Goal: Task Accomplishment & Management: Manage account settings

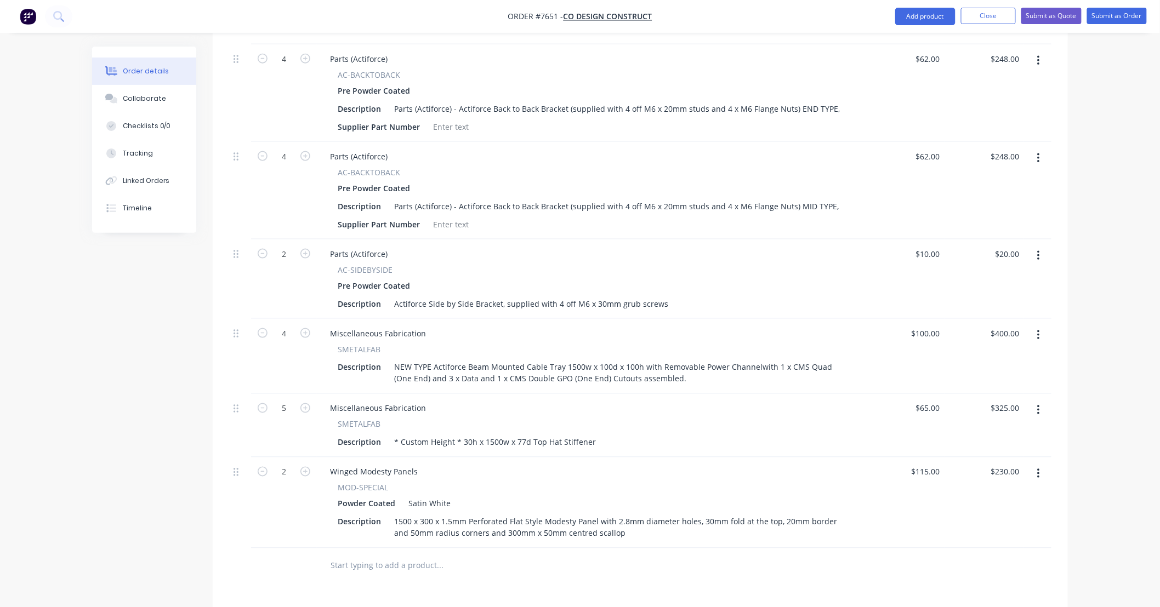
scroll to position [728, 0]
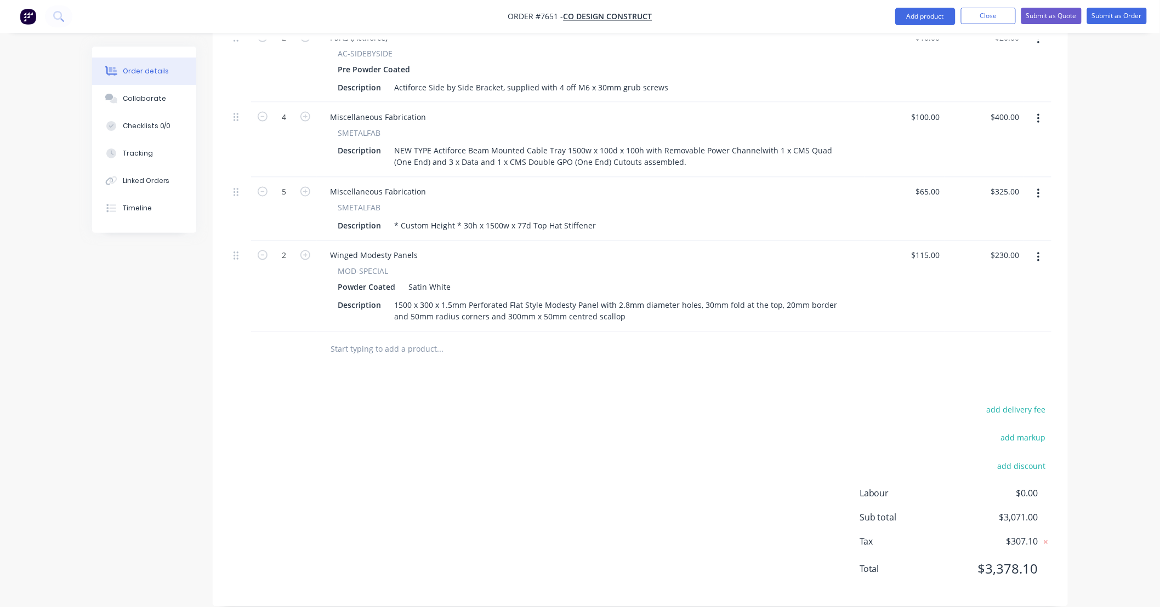
click at [450, 403] on div "add delivery fee add markup add discount Labour $0.00 Sub total $3,071.00 Tax $…" at bounding box center [640, 496] width 822 height 187
click at [412, 339] on input "text" at bounding box center [439, 350] width 219 height 22
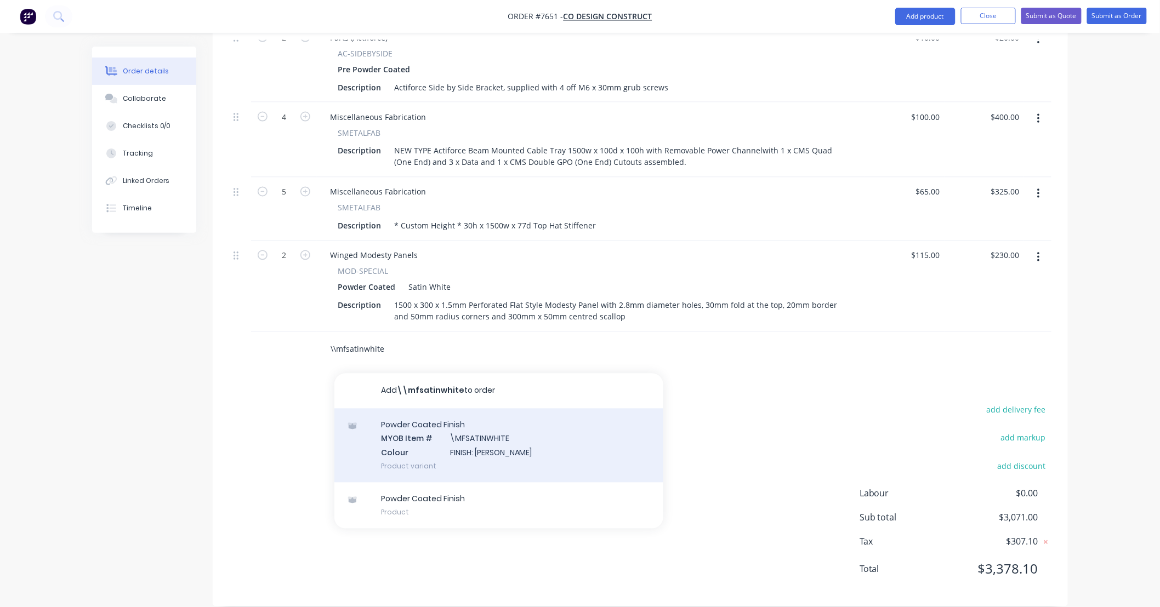
type input "\\mfsatinwhite"
click at [508, 428] on div "Powder Coated Finish MYOB Item # \MFSATINWHITE Colour FINISH: Satin White Produ…" at bounding box center [498, 446] width 329 height 74
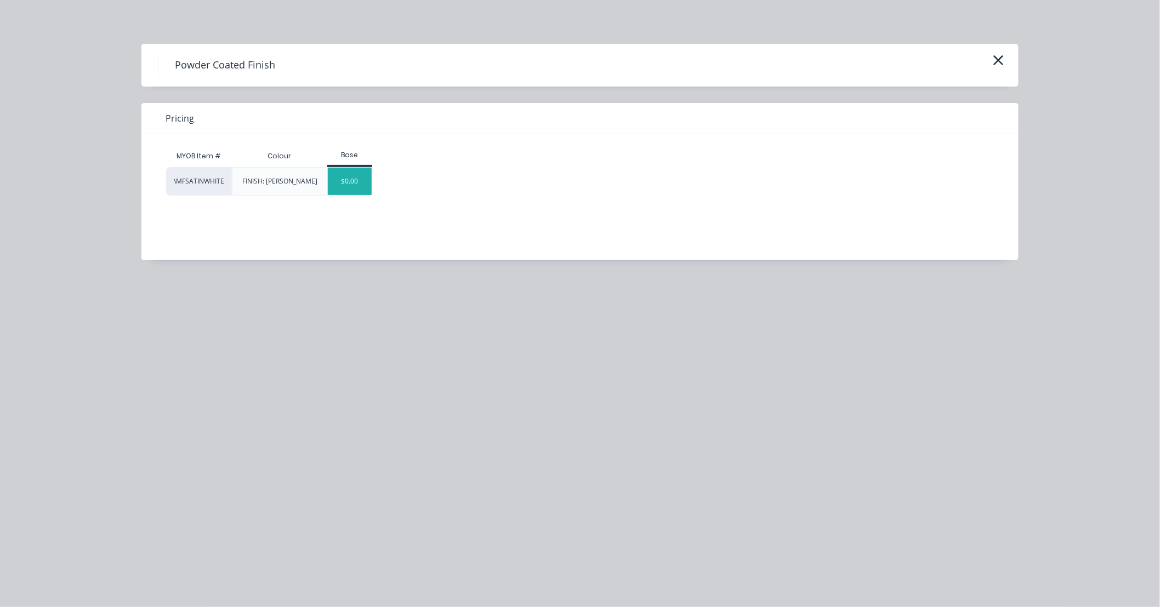
click at [343, 185] on div "$0.00" at bounding box center [350, 181] width 44 height 27
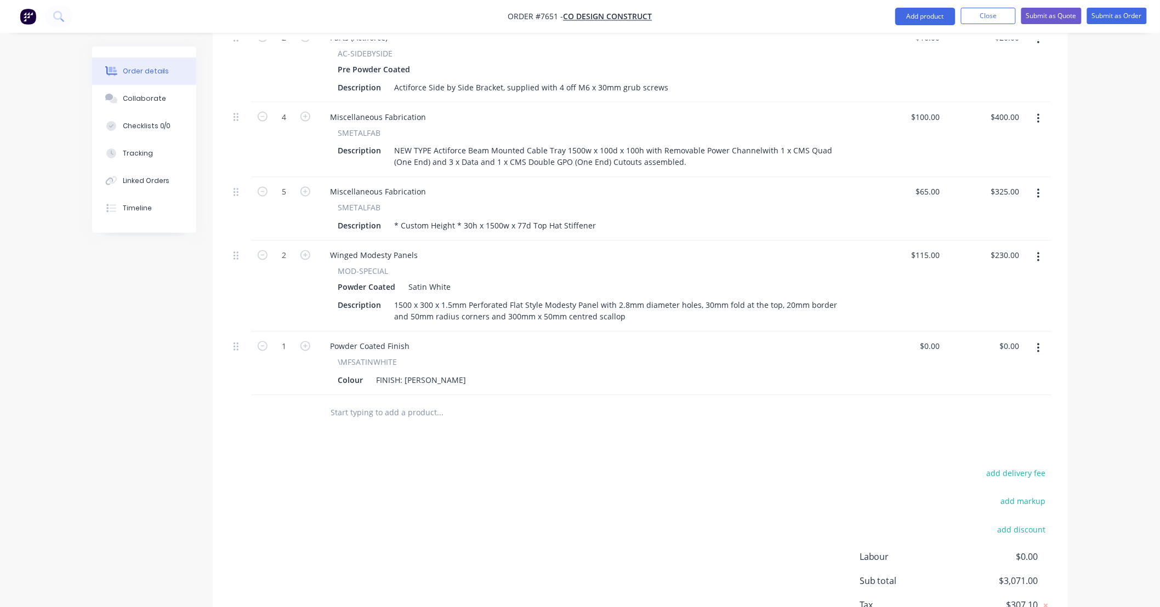
click at [463, 402] on input "text" at bounding box center [439, 413] width 219 height 22
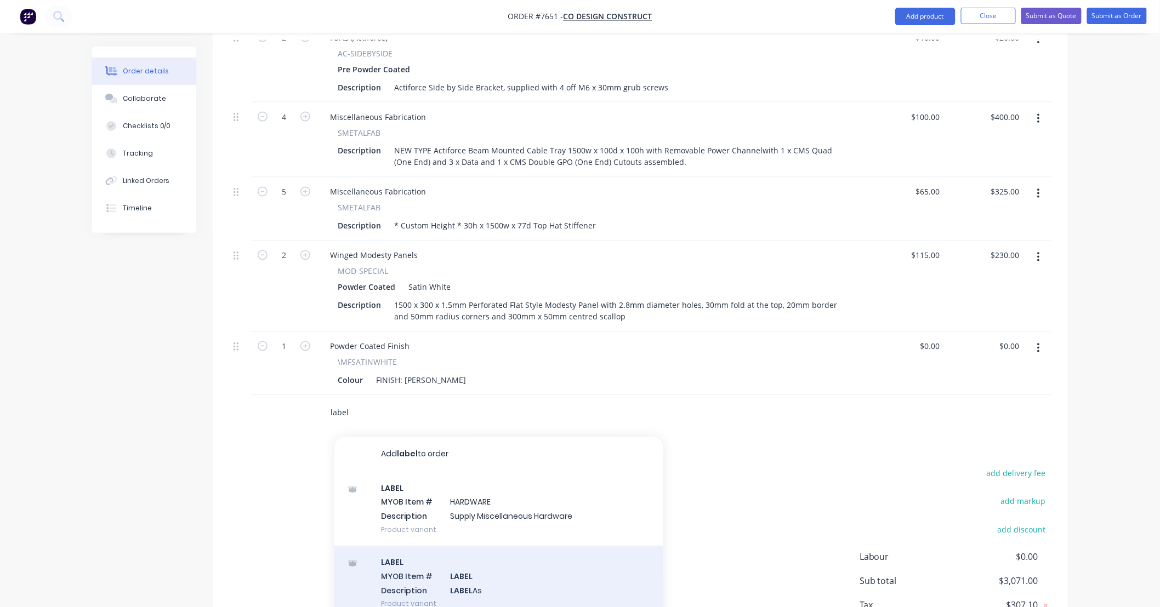
type input "label"
click at [565, 571] on div "LABEL MYOB Item # LABEL Description LABEL As Product variant" at bounding box center [498, 584] width 329 height 74
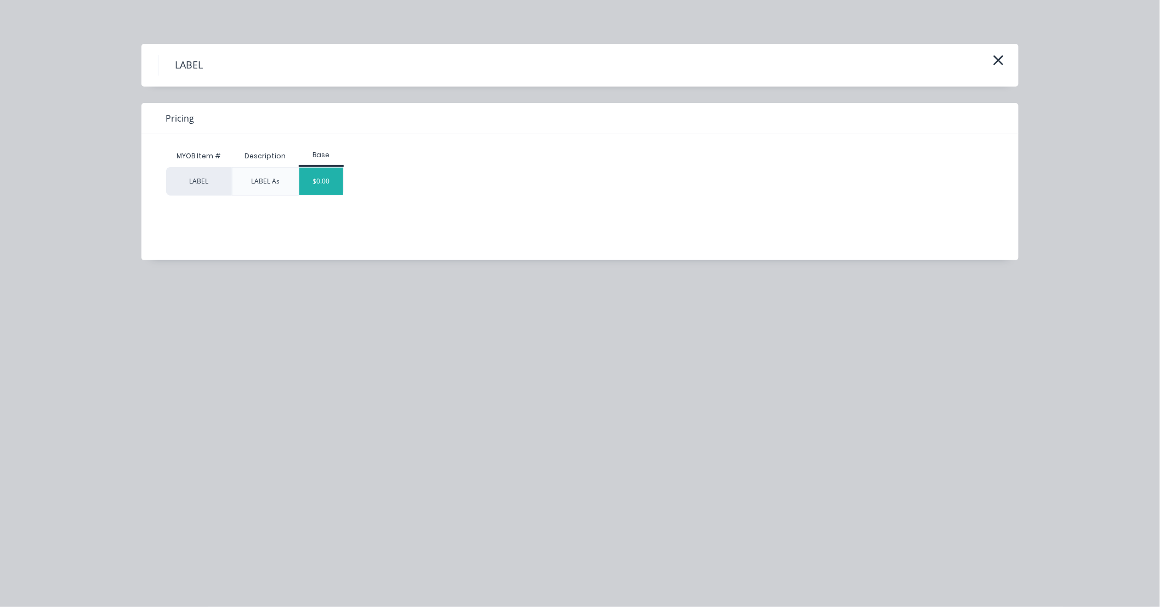
click at [333, 183] on div "$0.00" at bounding box center [321, 181] width 44 height 27
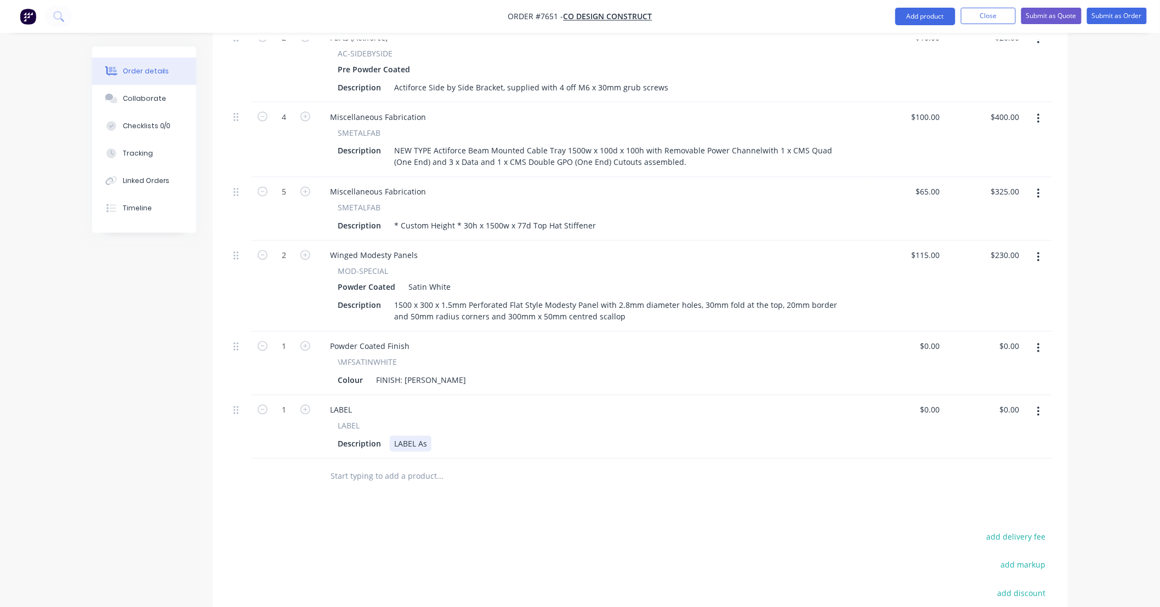
click at [428, 436] on div "LABEL As" at bounding box center [411, 444] width 42 height 16
click at [560, 483] on div "Products Show / Hide columns Add product Qty Price Total 4 Electric AC-24v-2-SW…" at bounding box center [640, 204] width 855 height 1059
click at [542, 480] on div "Products Show / Hide columns Add product Qty Price Total 4 Electric AC-24v-2-SW…" at bounding box center [640, 204] width 855 height 1059
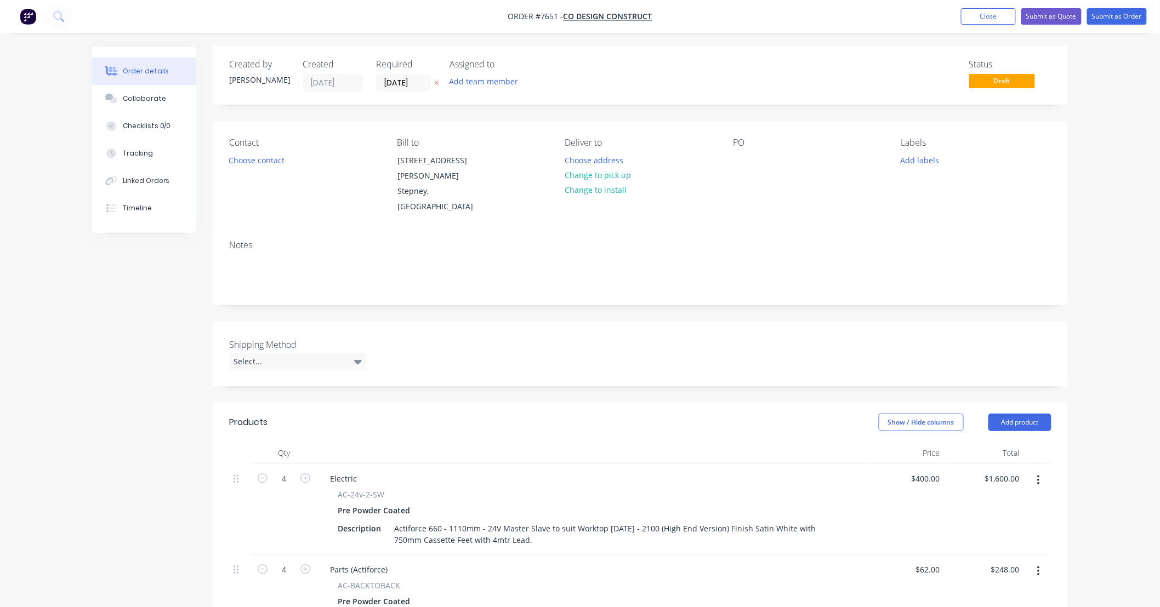
scroll to position [0, 0]
click at [1057, 18] on button "Submit as Quote" at bounding box center [1051, 16] width 60 height 16
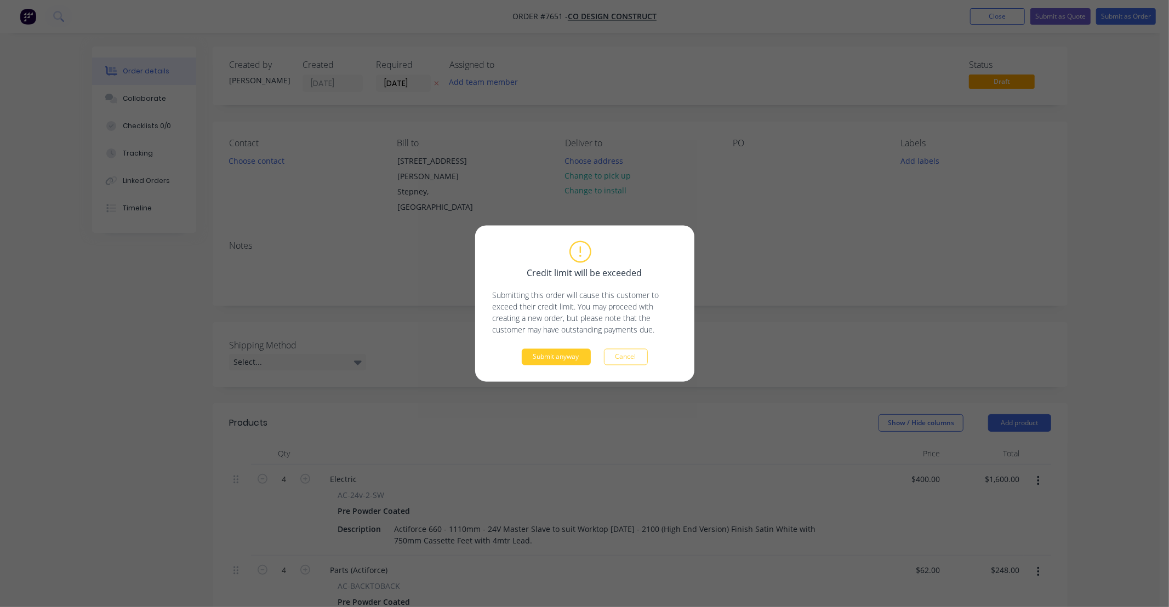
click at [533, 353] on button "Submit anyway" at bounding box center [556, 357] width 69 height 16
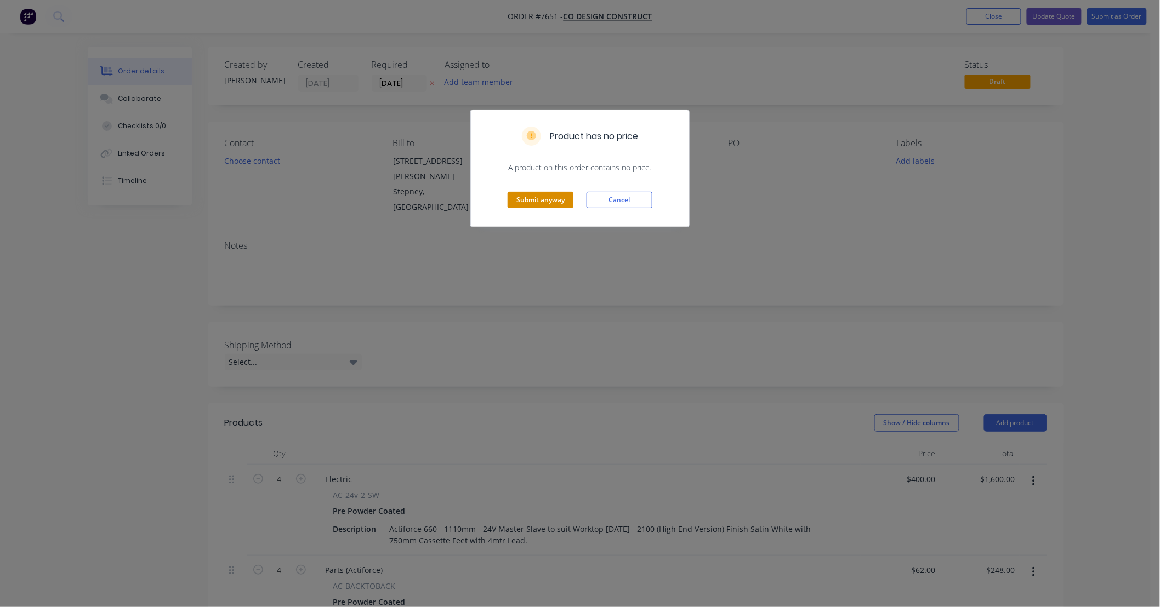
click at [541, 195] on button "Submit anyway" at bounding box center [541, 200] width 66 height 16
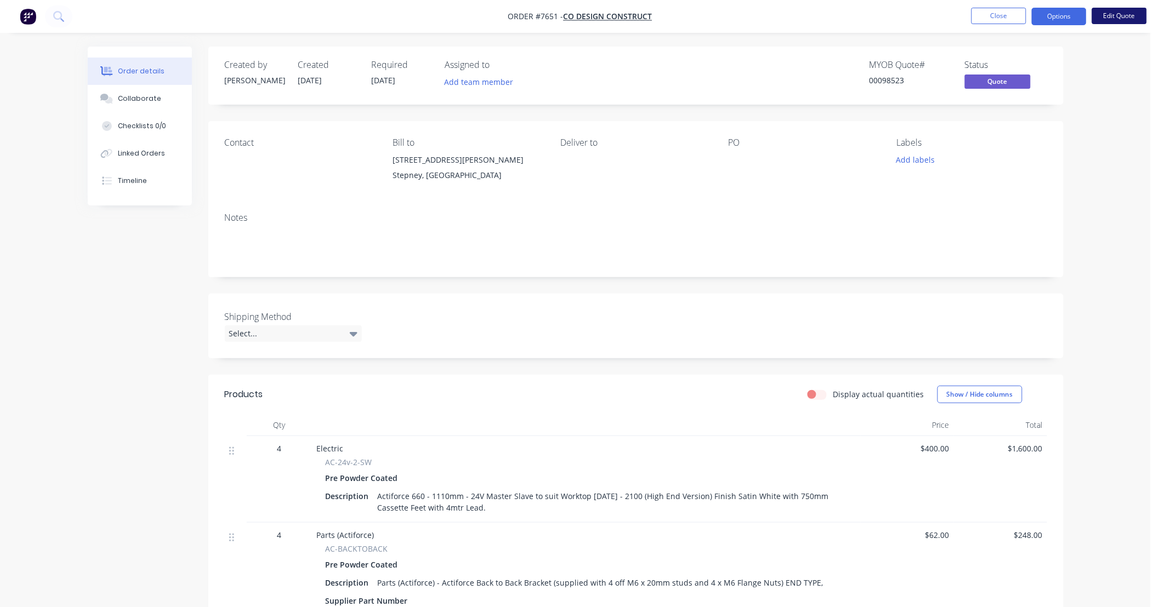
click at [1114, 10] on button "Edit Quote" at bounding box center [1119, 16] width 55 height 16
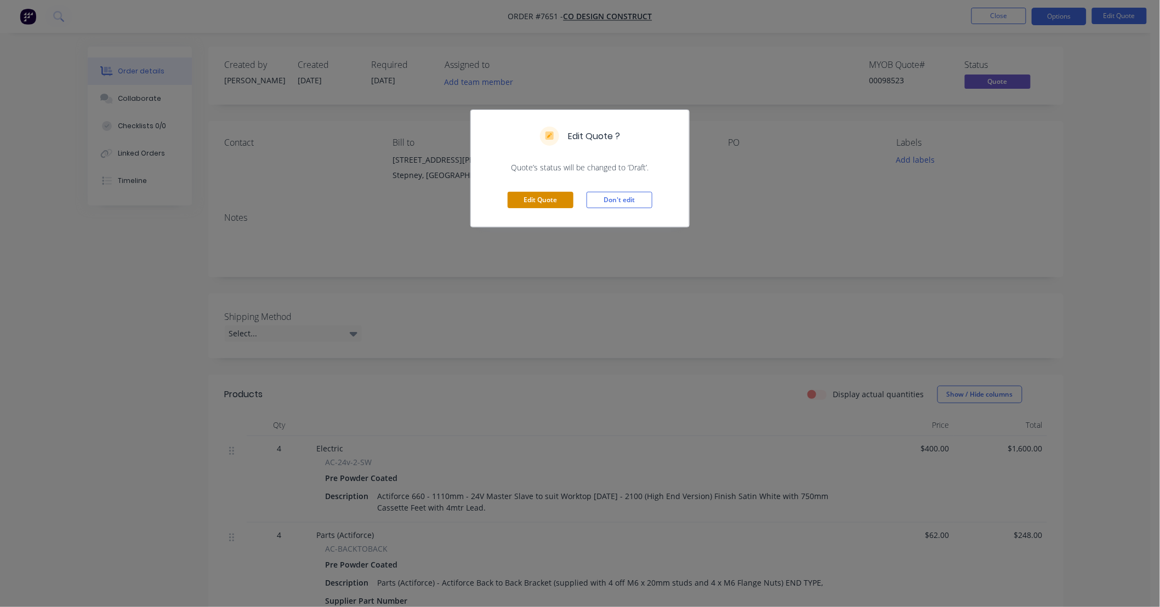
click at [550, 197] on button "Edit Quote" at bounding box center [541, 200] width 66 height 16
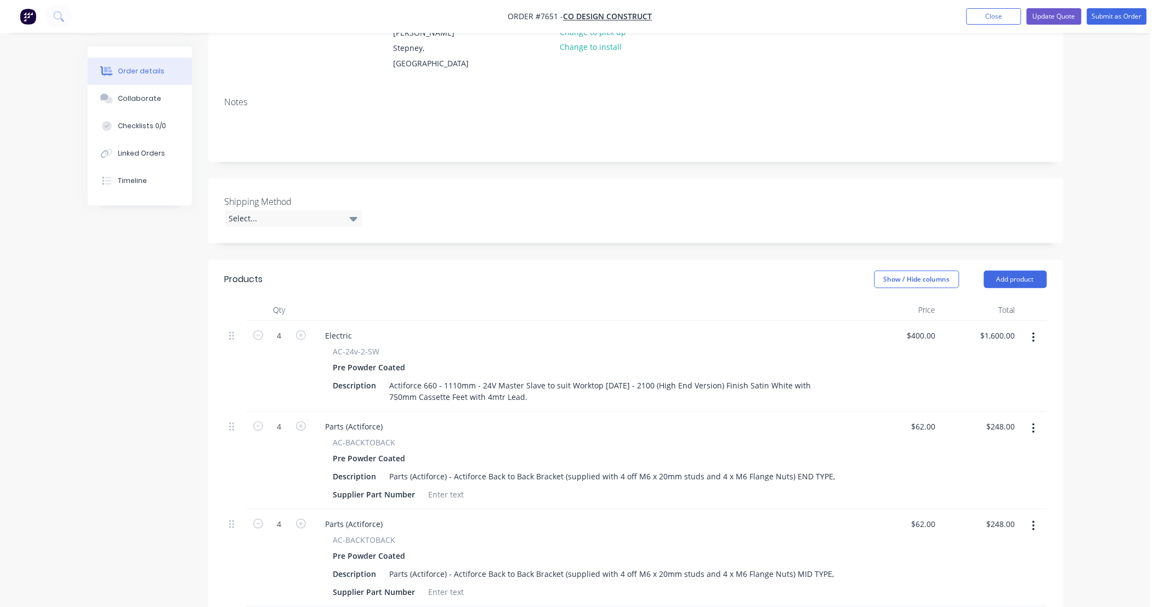
scroll to position [162, 0]
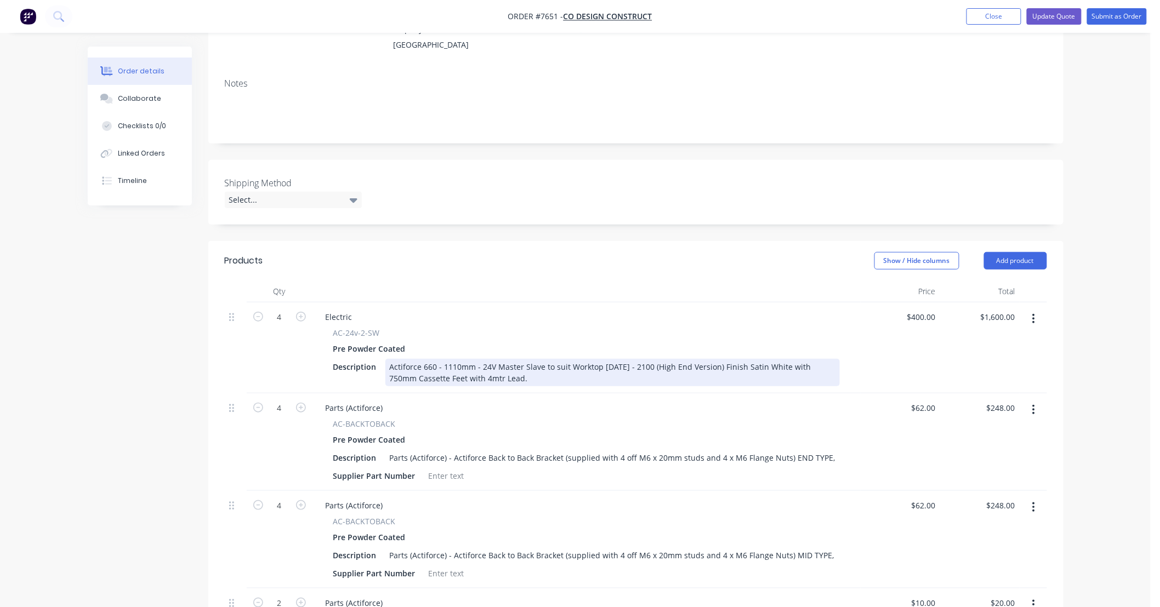
click at [523, 359] on div "Actiforce 660 - 1110mm - 24V Master Slave to suit Worktop [DATE] - 2100 (High E…" at bounding box center [612, 372] width 454 height 27
click at [505, 360] on div "Actiforce 660 - 1110mm - 24V Master Slave to suit Worktop [DATE] - 2100 (High E…" at bounding box center [612, 372] width 454 height 27
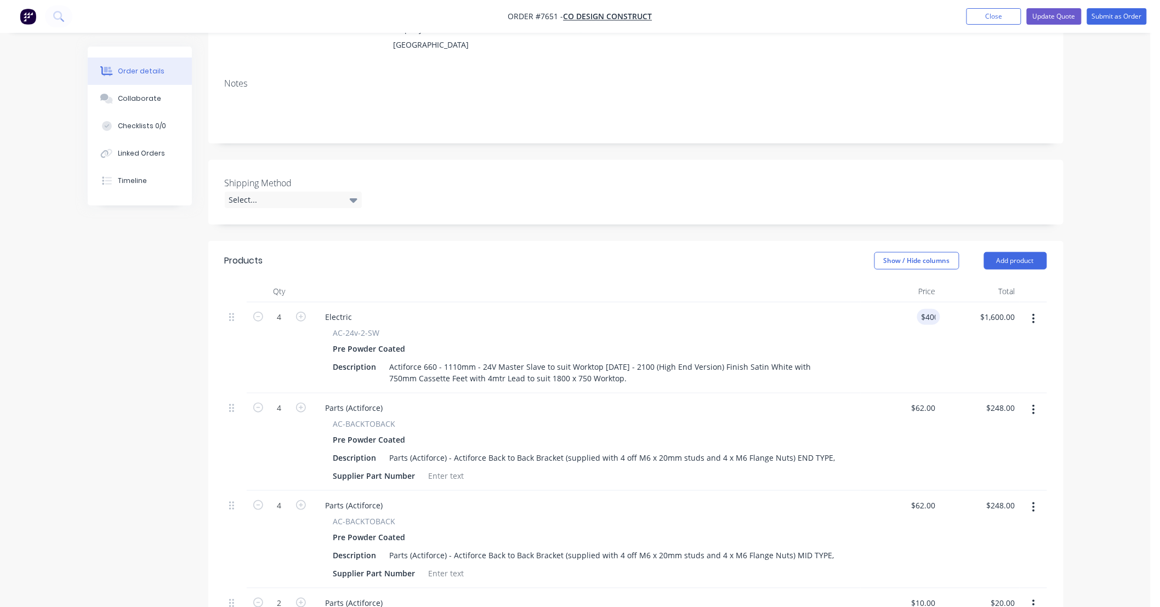
click at [1094, 334] on div "Order details Collaborate Checklists 0/0 Linked Orders Timeline Order details C…" at bounding box center [575, 577] width 1151 height 1479
type input "$448.00"
type input "$1,792.00"
click at [1094, 327] on div "Order details Collaborate Checklists 0/0 Linked Orders Timeline Order details C…" at bounding box center [575, 577] width 1151 height 1479
type input "$400.00"
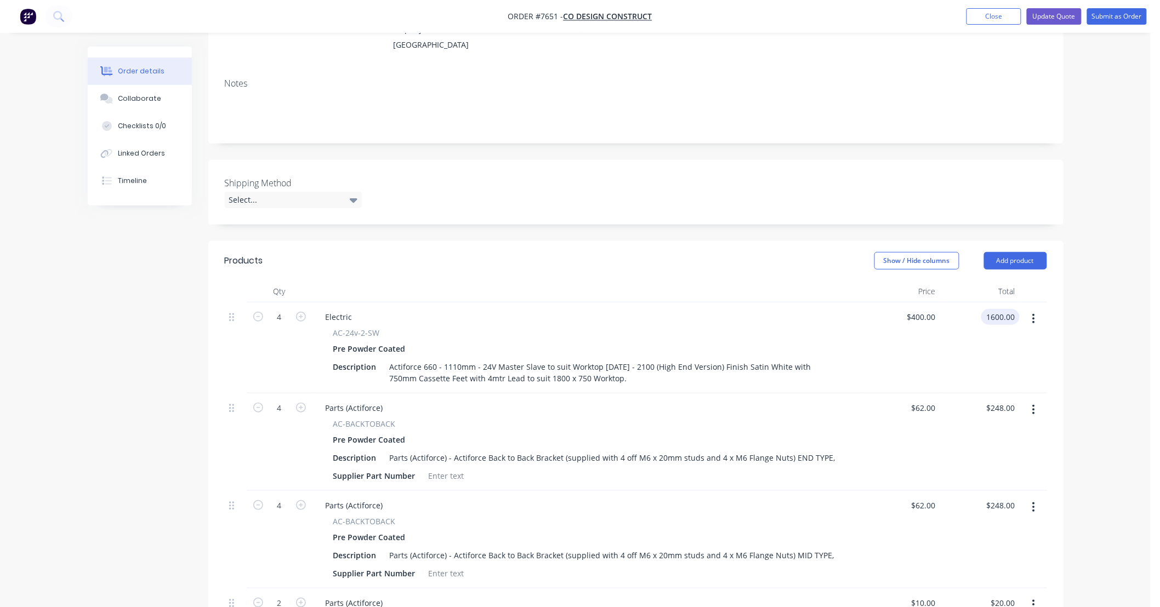
type input "$1,600.00"
click at [1078, 315] on div "Order details Collaborate Checklists 0/0 Linked Orders Timeline Order details C…" at bounding box center [575, 577] width 1151 height 1479
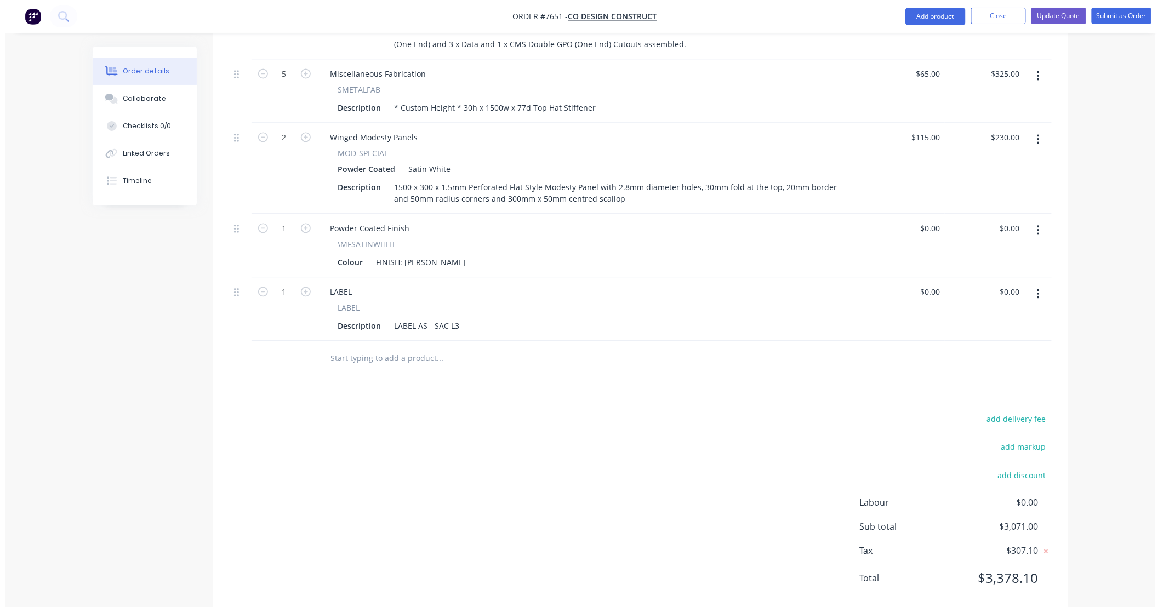
scroll to position [855, 0]
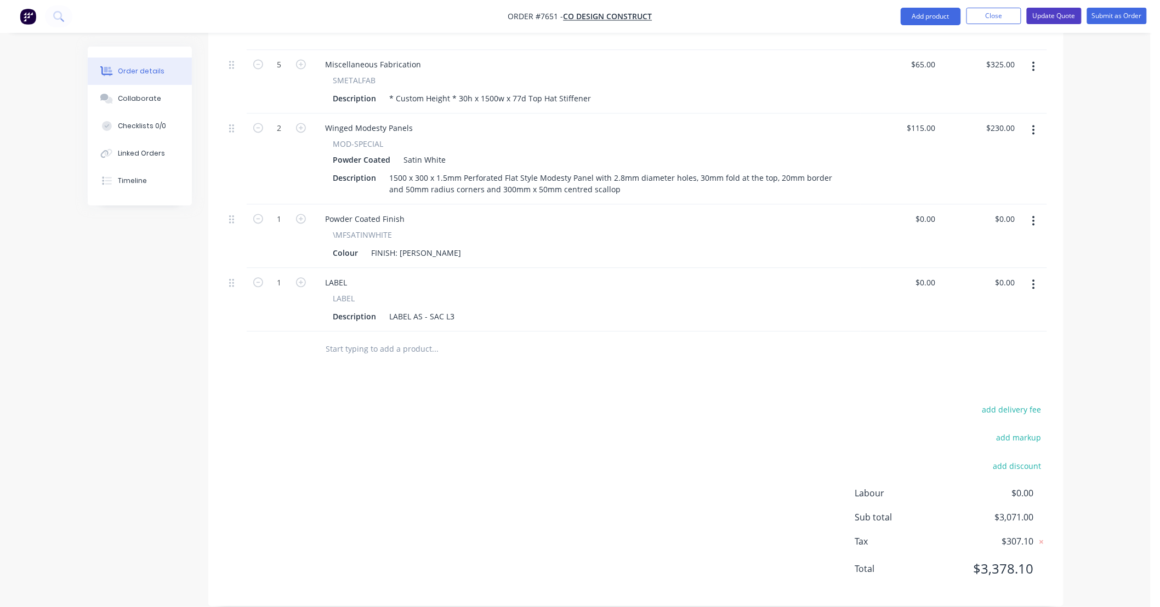
click at [1053, 15] on button "Update Quote" at bounding box center [1054, 16] width 55 height 16
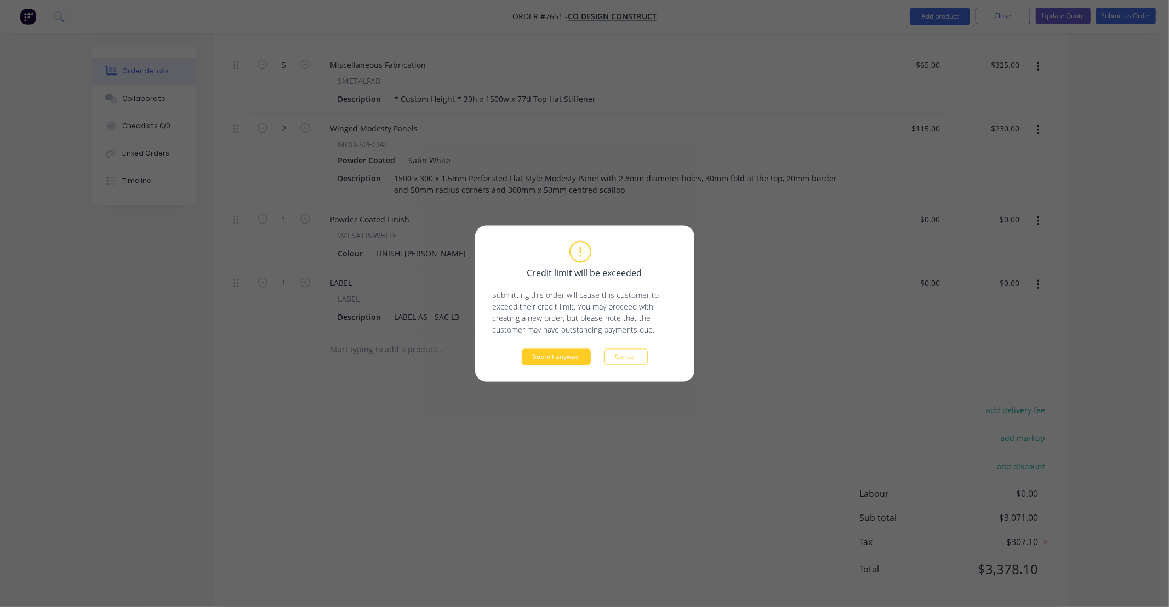
click at [532, 362] on button "Submit anyway" at bounding box center [556, 357] width 69 height 16
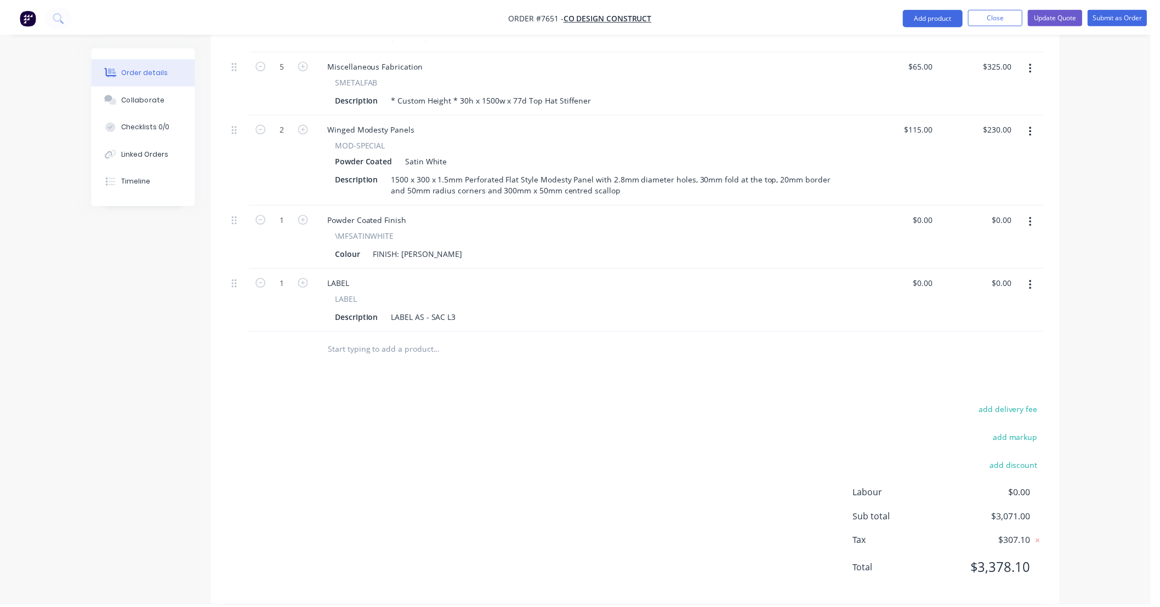
scroll to position [695, 0]
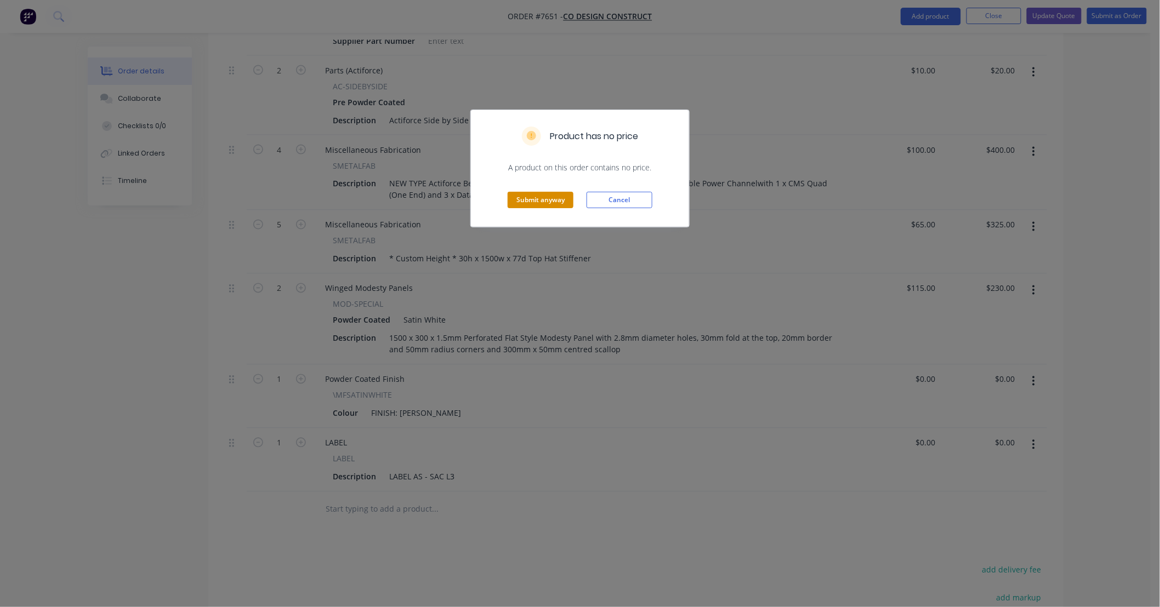
click at [559, 200] on button "Submit anyway" at bounding box center [541, 200] width 66 height 16
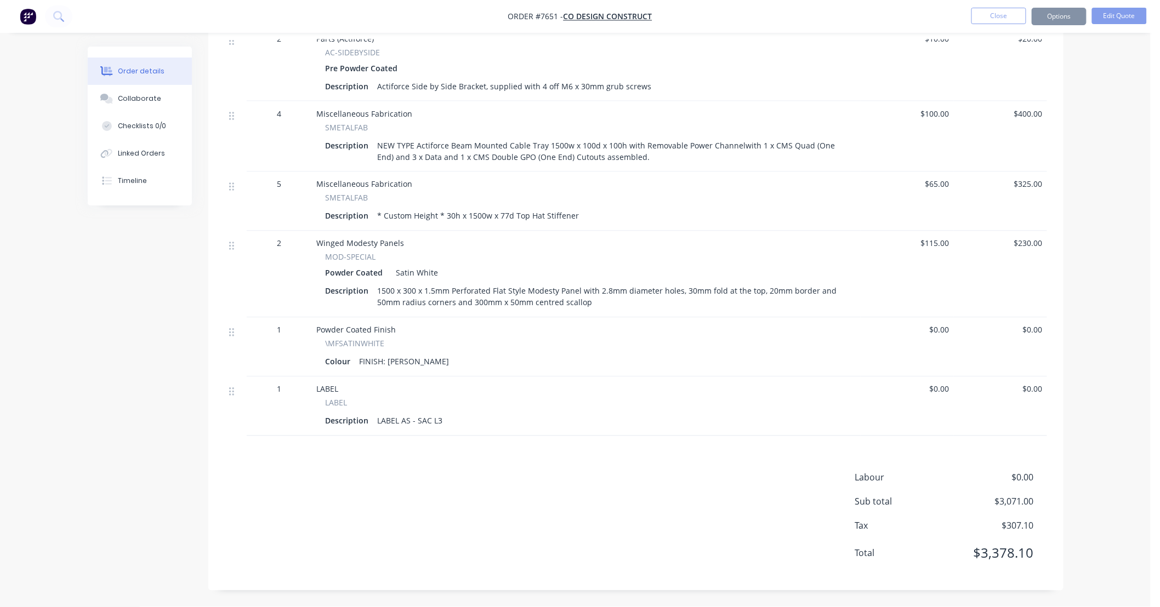
scroll to position [683, 0]
click at [1067, 15] on button "Options" at bounding box center [1059, 17] width 55 height 18
click at [638, 198] on div "SMETALFAB" at bounding box center [587, 198] width 522 height 12
click at [1119, 13] on button "Edit Quote" at bounding box center [1119, 16] width 55 height 16
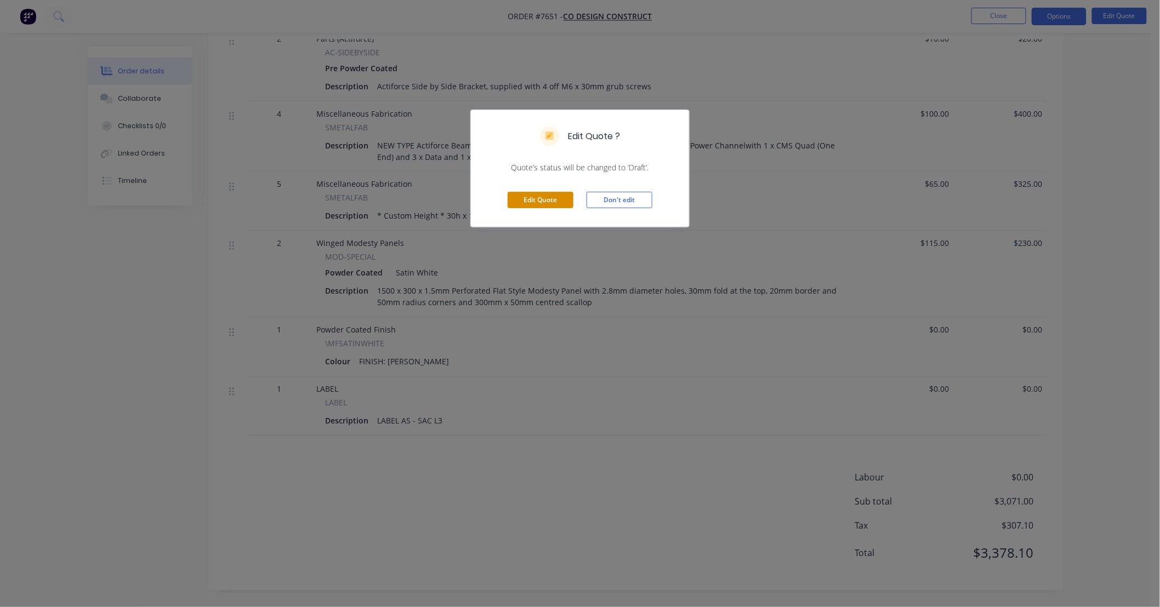
click at [553, 201] on button "Edit Quote" at bounding box center [541, 200] width 66 height 16
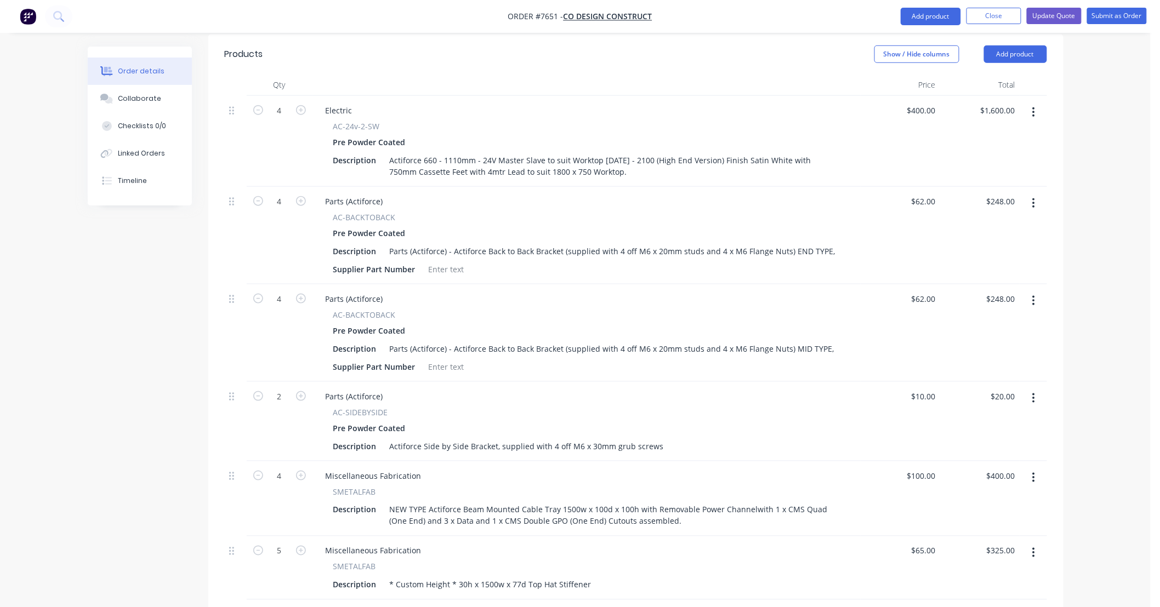
scroll to position [406, 0]
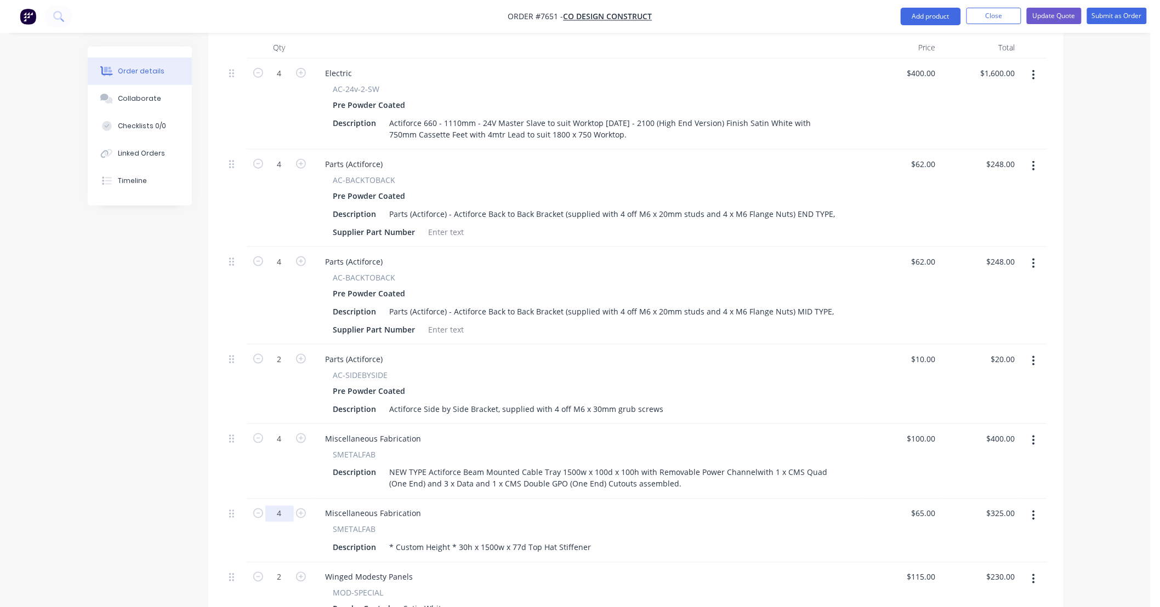
type input "4"
type input "$260.00"
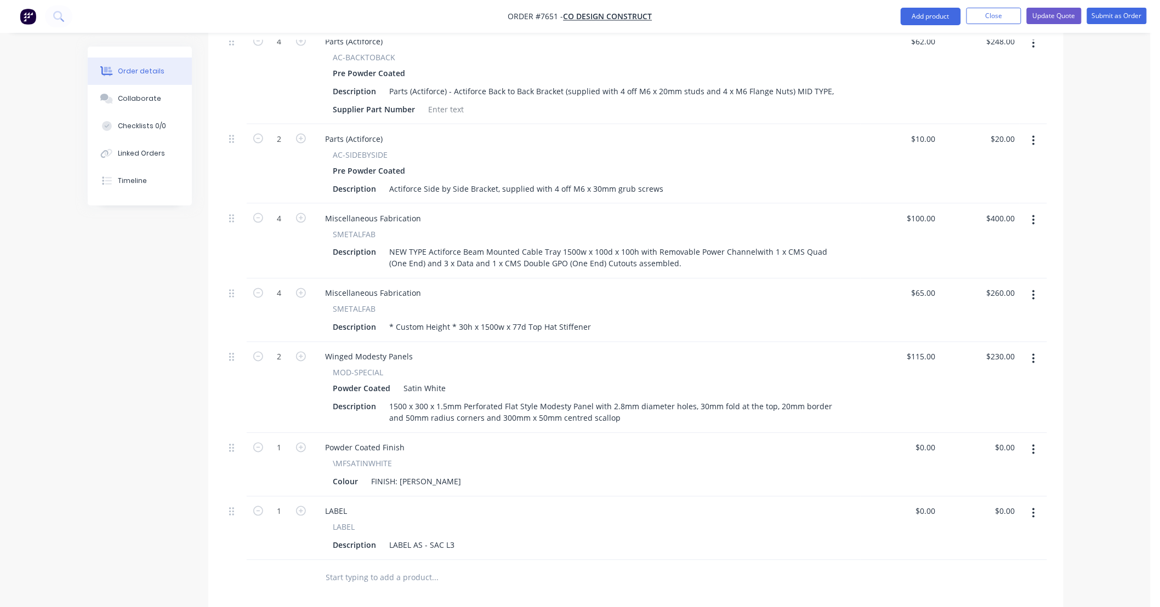
scroll to position [650, 0]
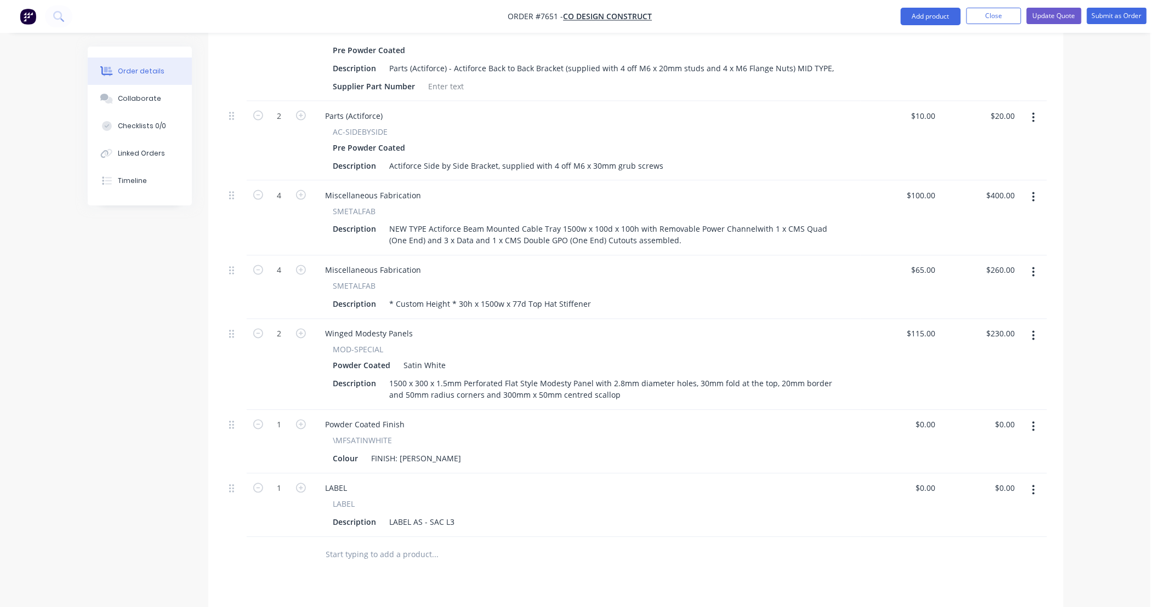
click at [1087, 331] on div "Order details Collaborate Checklists 0/0 Linked Orders Timeline Order details C…" at bounding box center [575, 89] width 1151 height 1479
click at [1060, 15] on button "Update Quote" at bounding box center [1054, 16] width 55 height 16
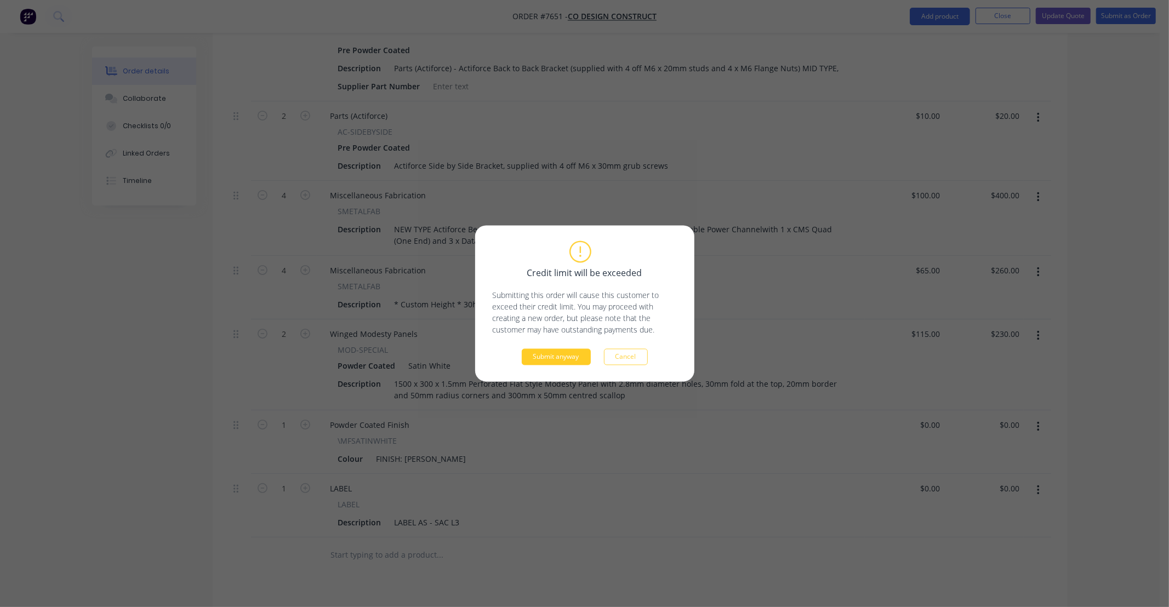
click at [555, 356] on button "Submit anyway" at bounding box center [556, 357] width 69 height 16
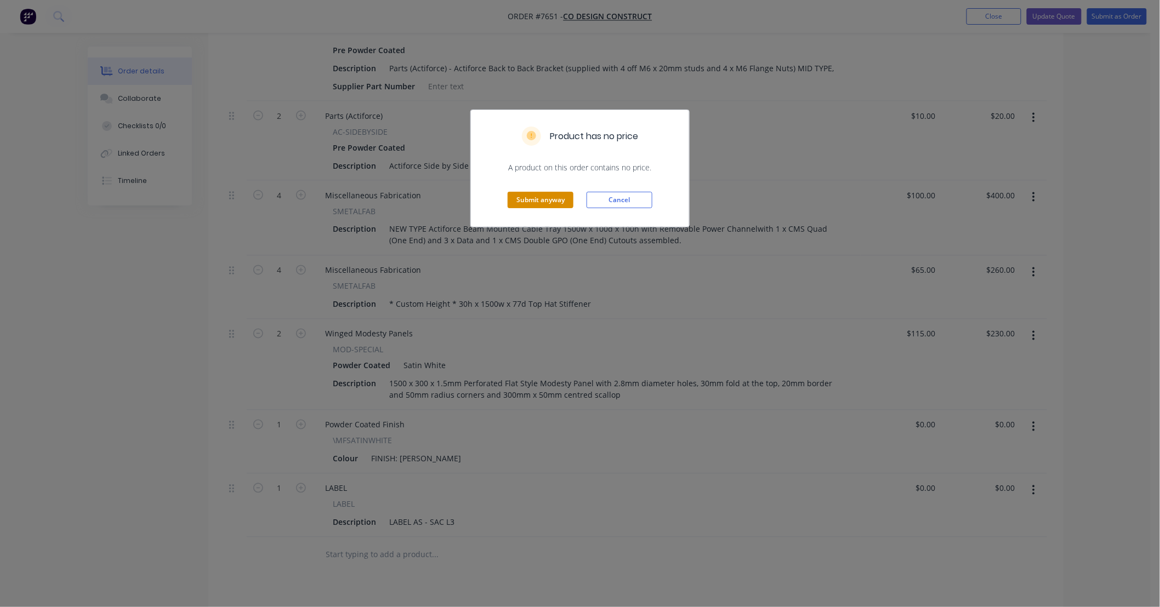
click at [550, 200] on button "Submit anyway" at bounding box center [541, 200] width 66 height 16
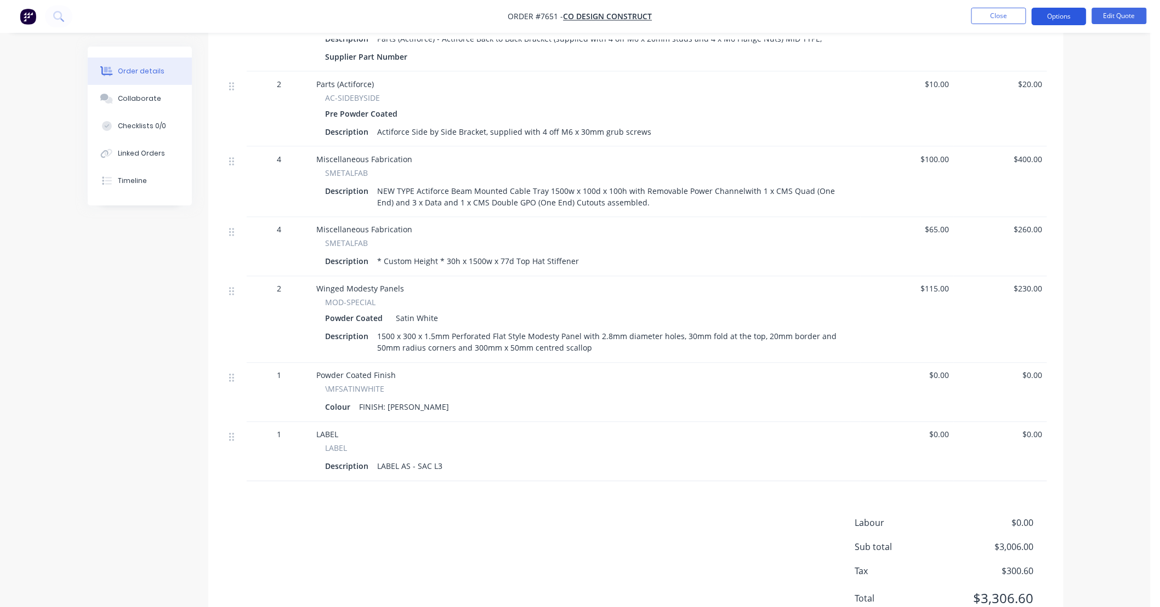
click at [1068, 12] on button "Options" at bounding box center [1059, 17] width 55 height 18
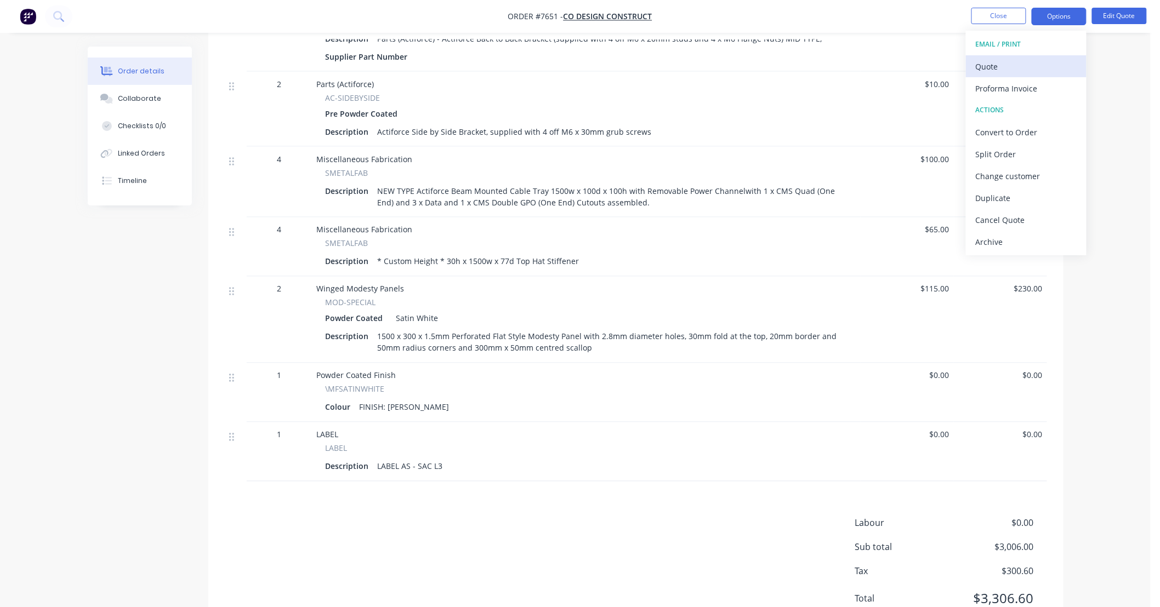
click at [1016, 66] on div "Quote" at bounding box center [1026, 67] width 101 height 16
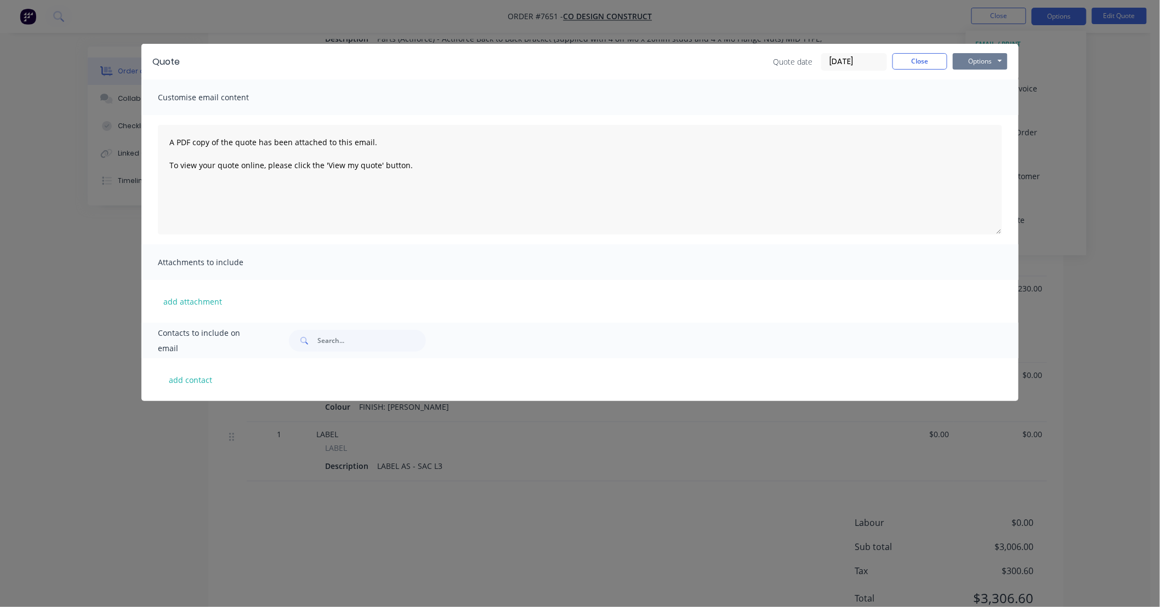
click at [974, 58] on button "Options" at bounding box center [980, 61] width 55 height 16
click at [995, 81] on button "Preview" at bounding box center [988, 81] width 70 height 18
click at [918, 59] on button "Close" at bounding box center [919, 61] width 55 height 16
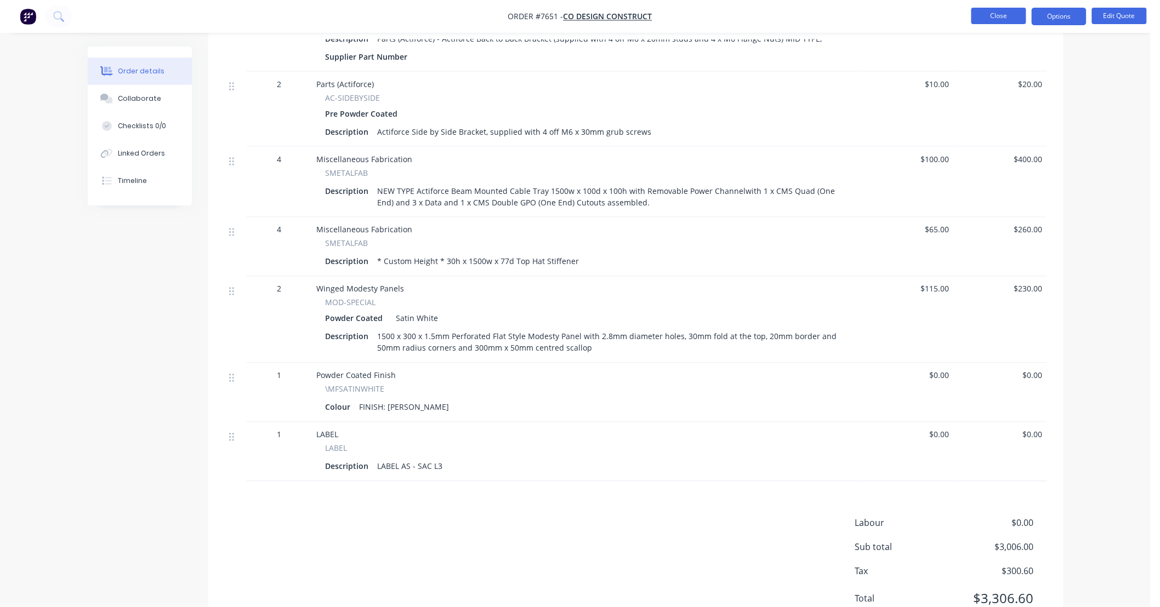
click at [987, 14] on button "Close" at bounding box center [998, 16] width 55 height 16
